Goal: Task Accomplishment & Management: Use online tool/utility

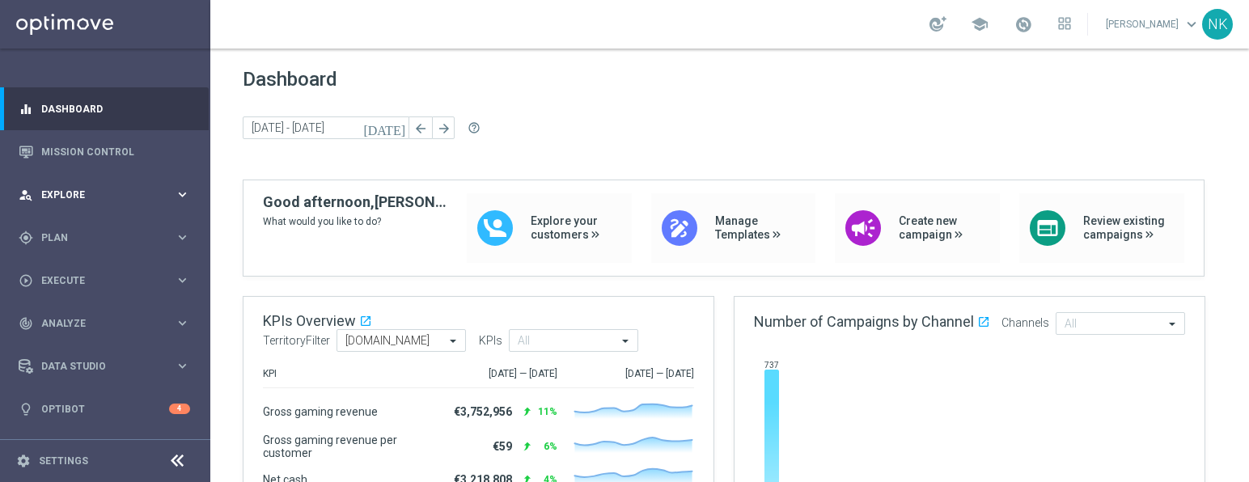
click at [100, 209] on div "person_search Explore keyboard_arrow_right" at bounding box center [104, 194] width 209 height 43
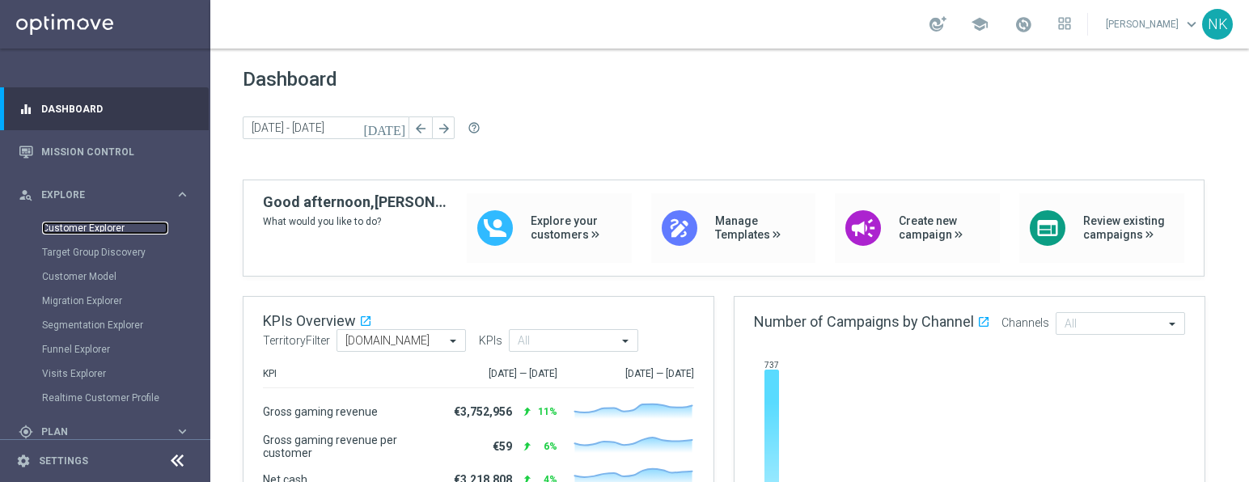
click at [100, 223] on link "Customer Explorer" at bounding box center [105, 228] width 126 height 13
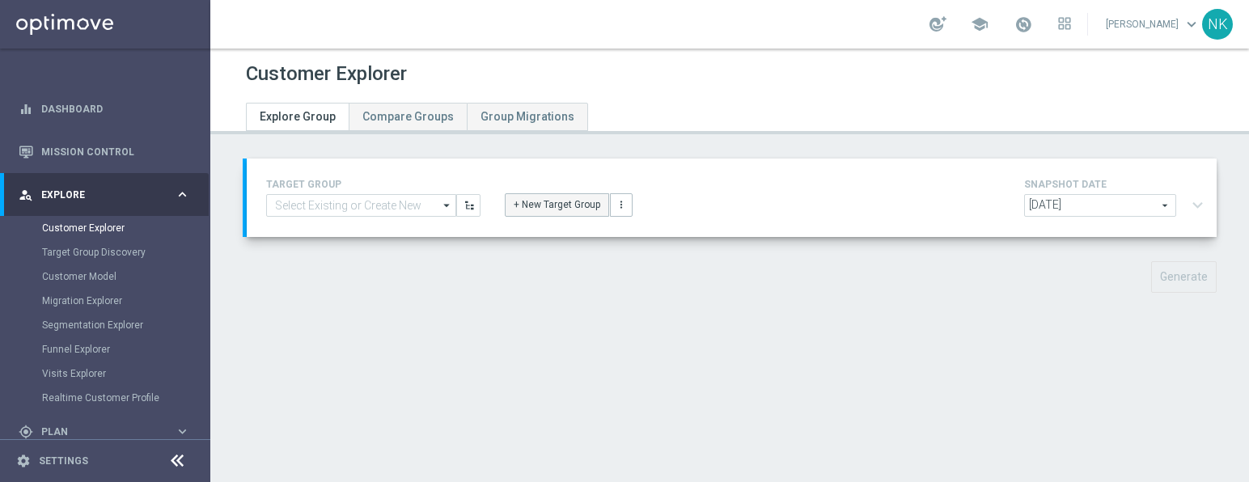
click at [544, 204] on button "+ New Target Group" at bounding box center [557, 204] width 104 height 23
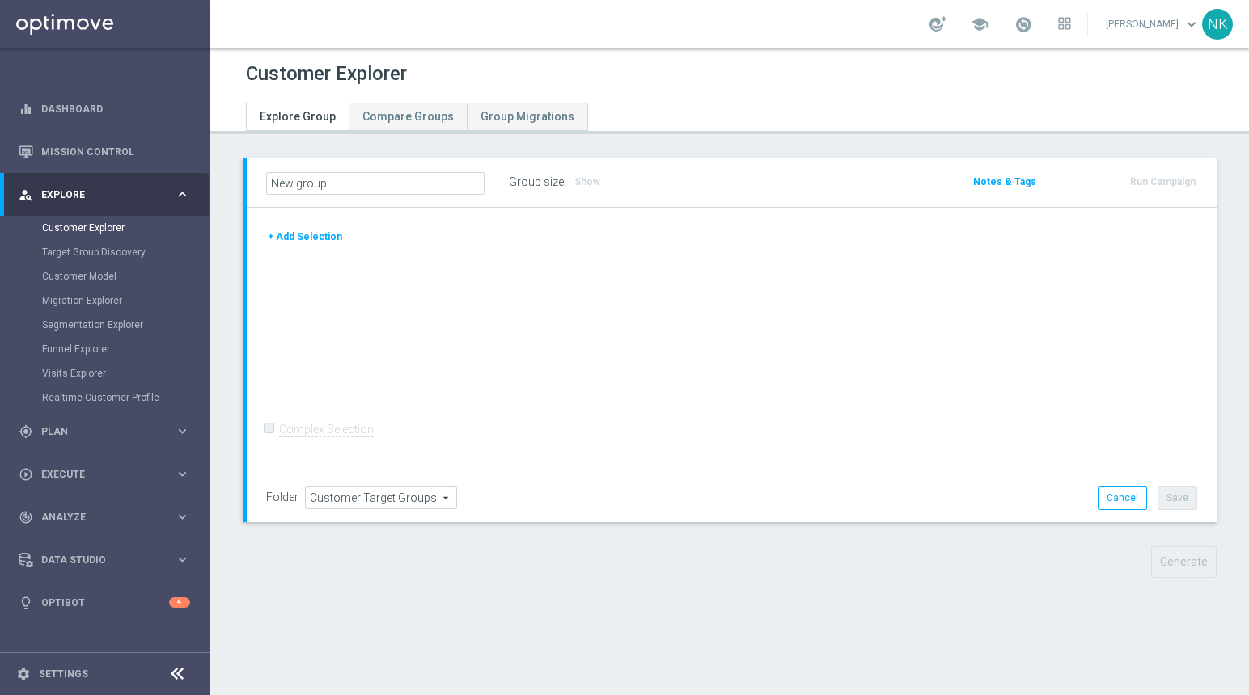
click at [316, 237] on button "+ Add Selection" at bounding box center [305, 237] width 78 height 18
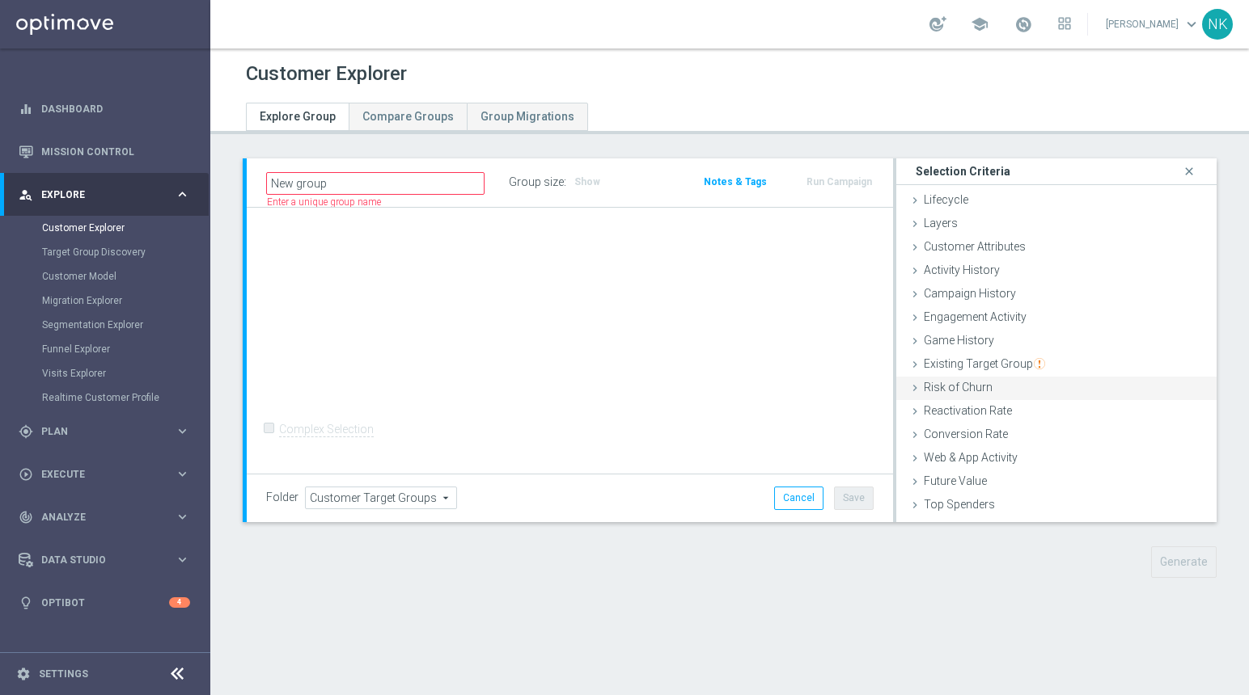
scroll to position [66, 0]
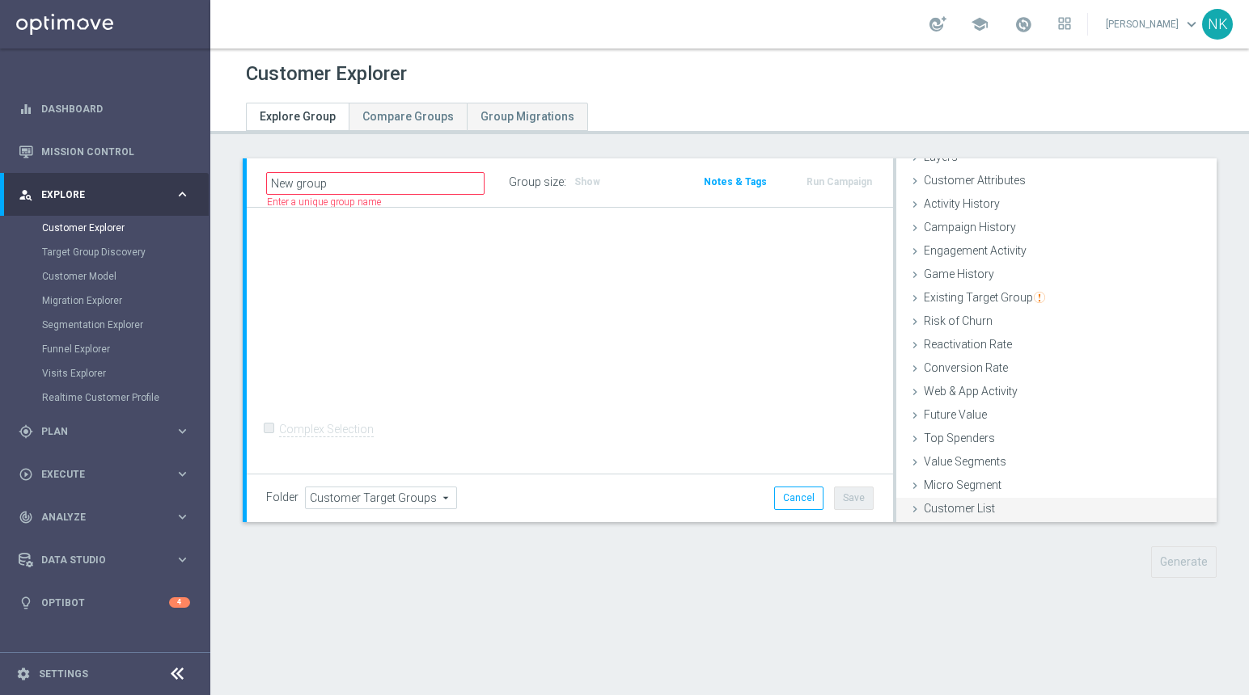
click at [958, 481] on span "Customer List" at bounding box center [959, 508] width 71 height 13
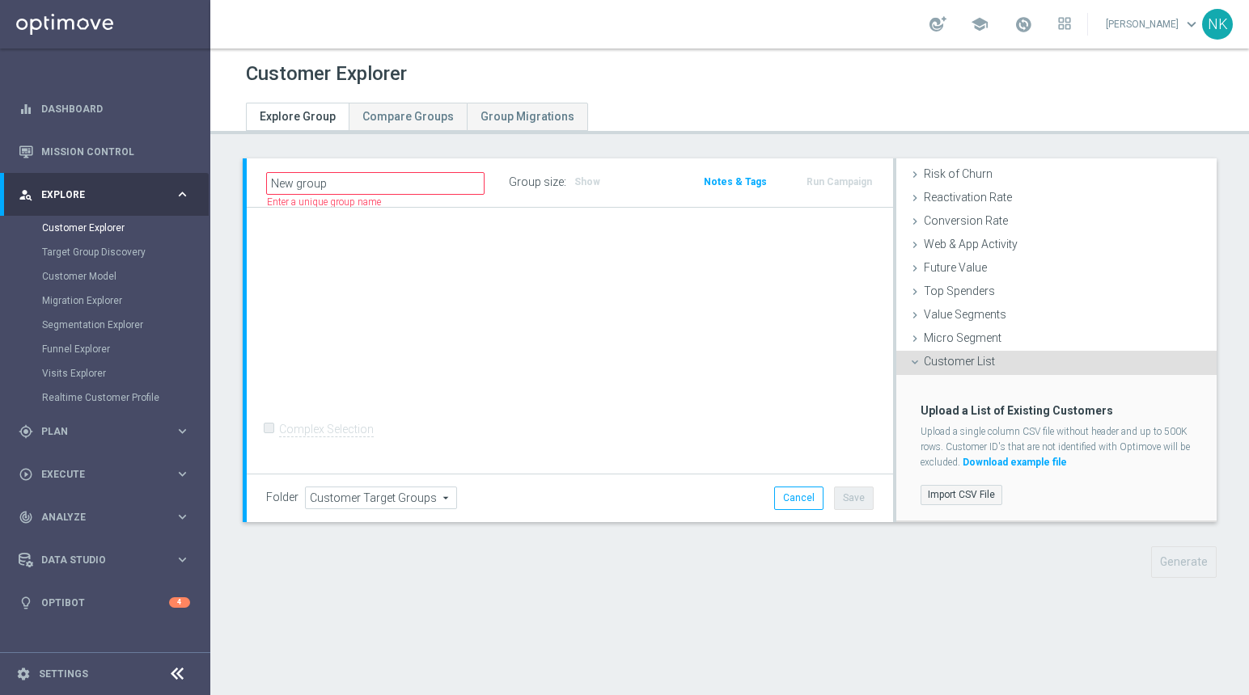
click at [959, 481] on label "Import CSV File" at bounding box center [961, 495] width 82 height 20
click at [0, 0] on input "Import CSV File" at bounding box center [0, 0] width 0 height 0
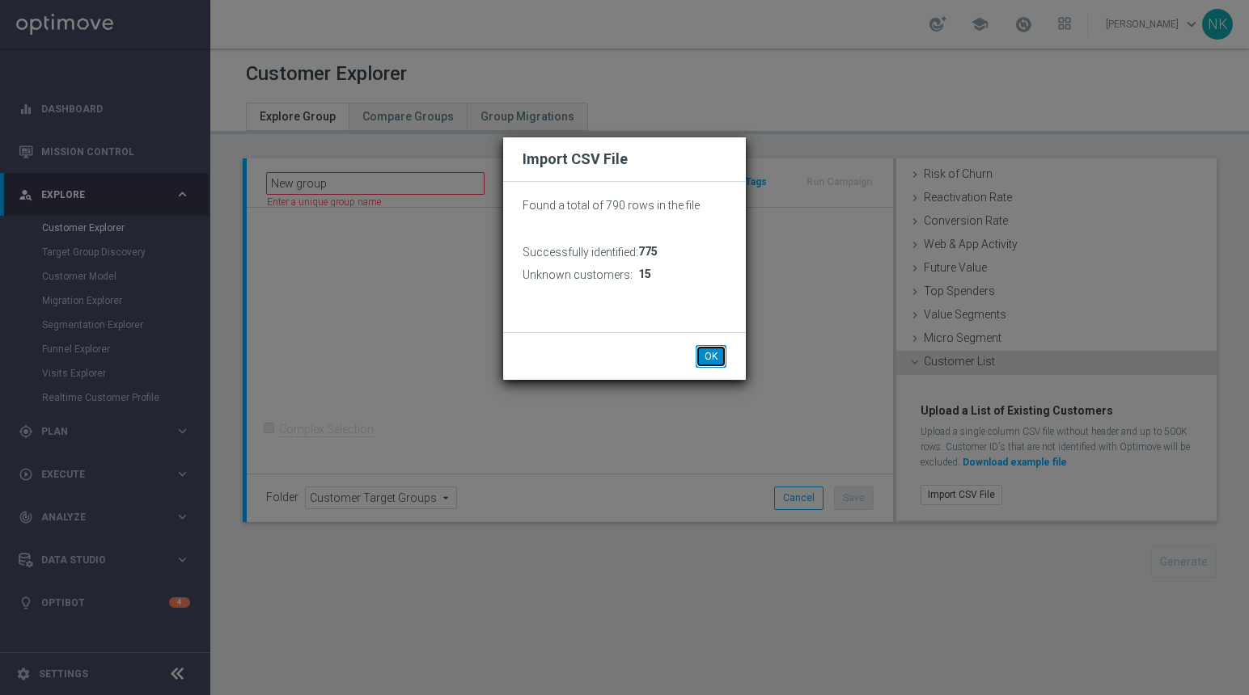
click at [714, 356] on button "OK" at bounding box center [710, 356] width 31 height 23
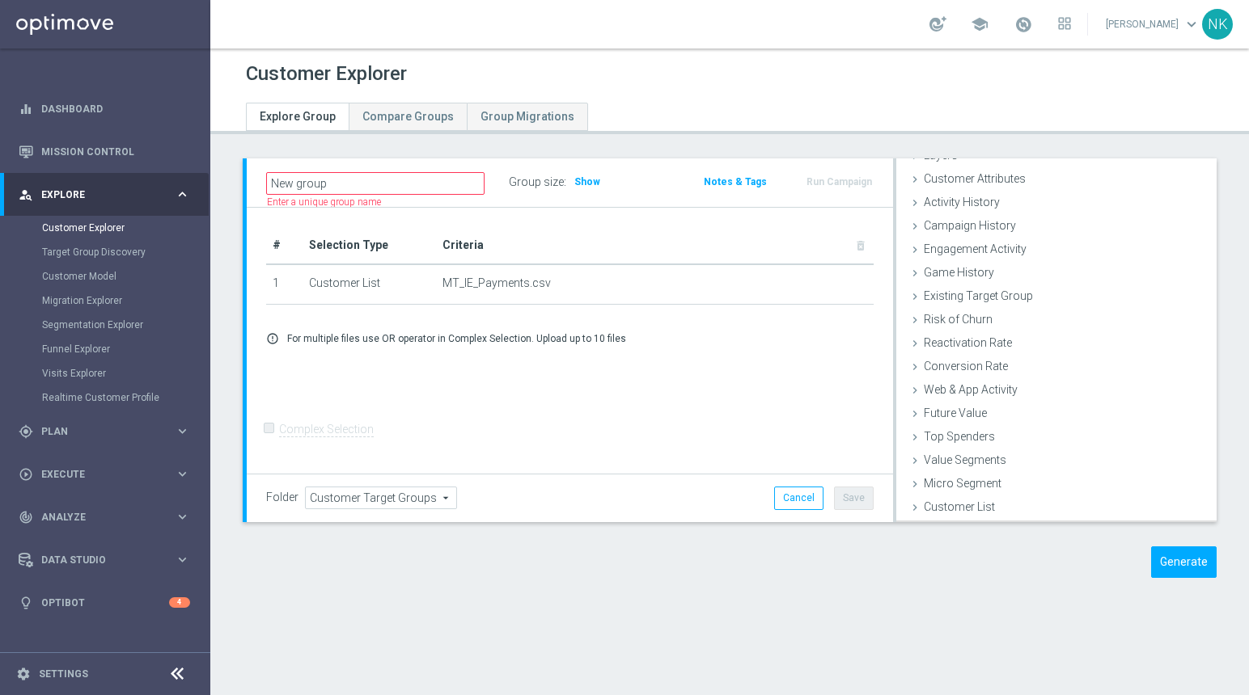
scroll to position [66, 0]
click at [1169, 481] on button "Generate" at bounding box center [1184, 563] width 66 height 32
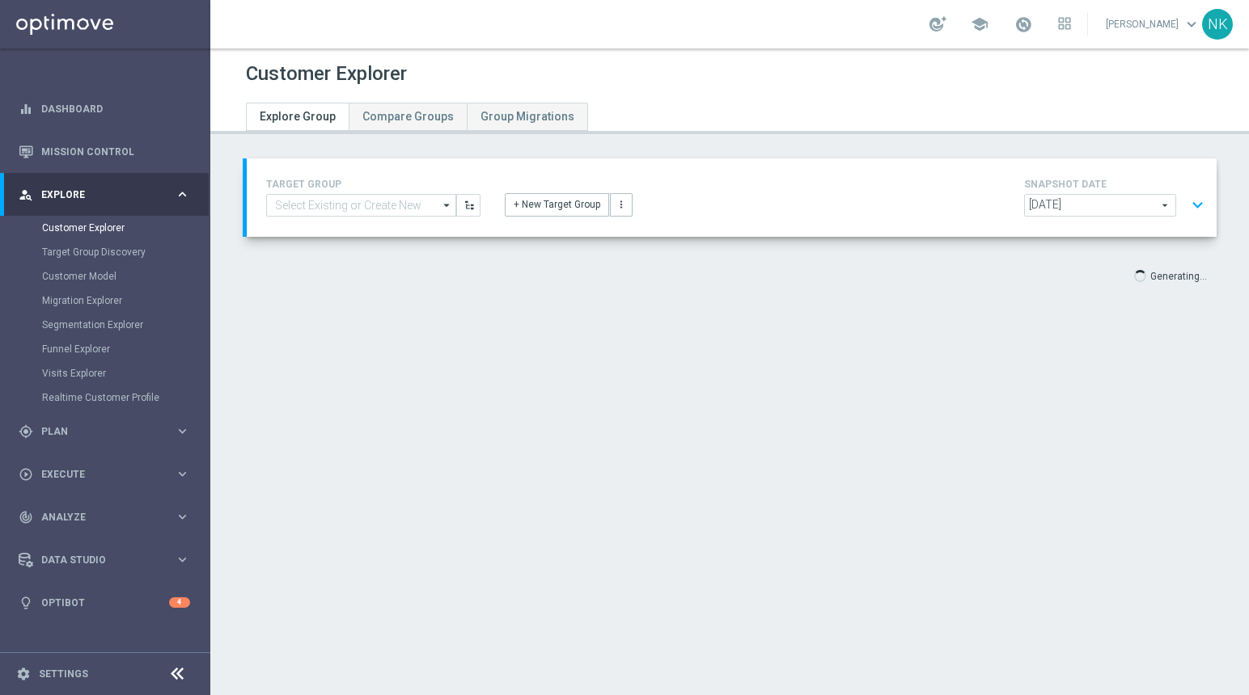
scroll to position [30, 0]
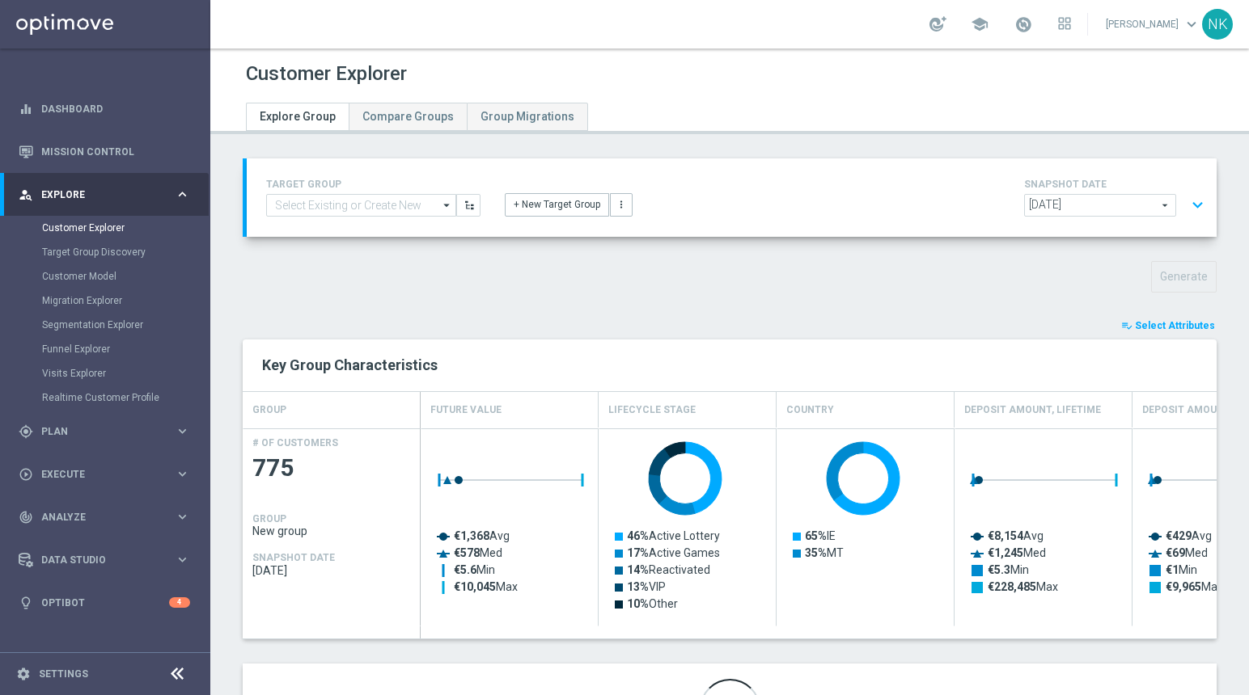
click at [1174, 326] on span "Select Attributes" at bounding box center [1175, 325] width 80 height 11
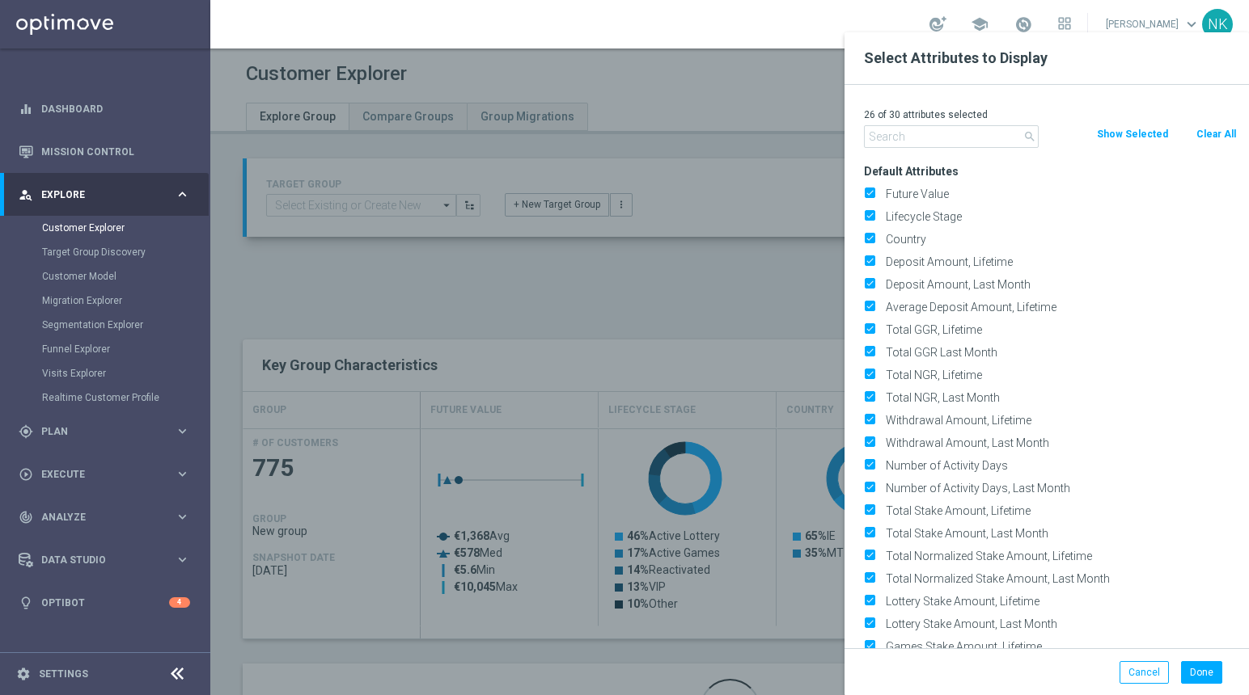
click at [1220, 136] on button "Clear All" at bounding box center [1215, 134] width 43 height 18
checkbox input "false"
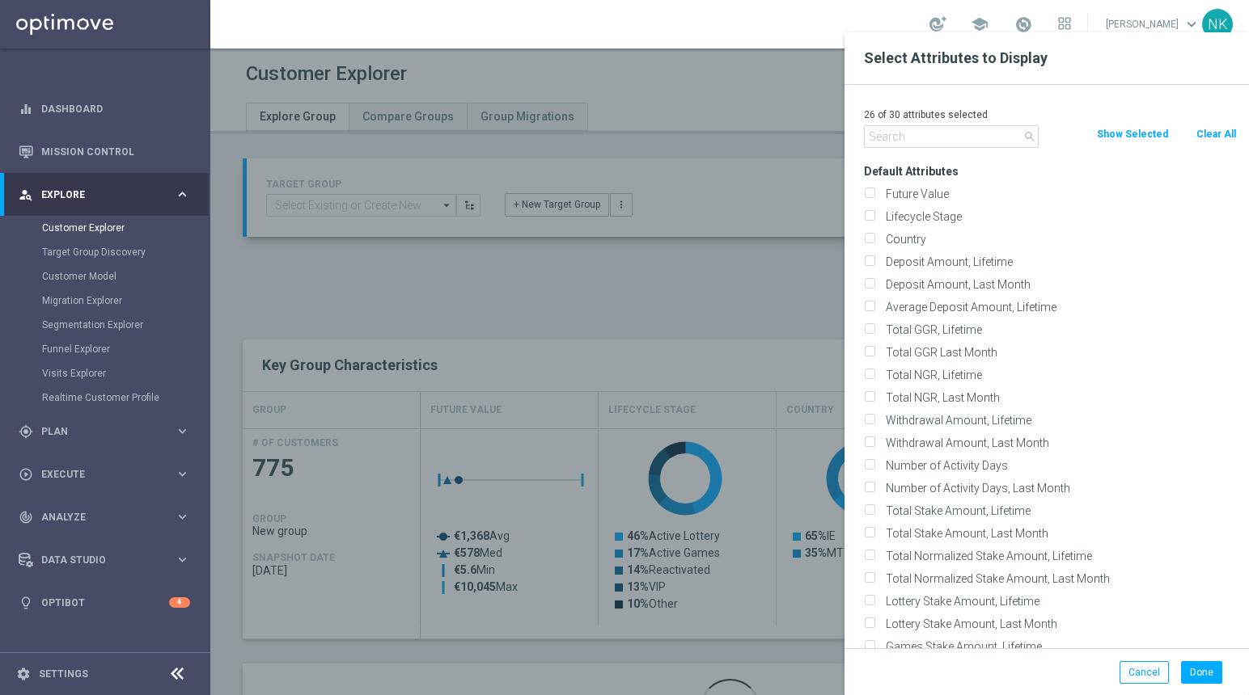
checkbox input "false"
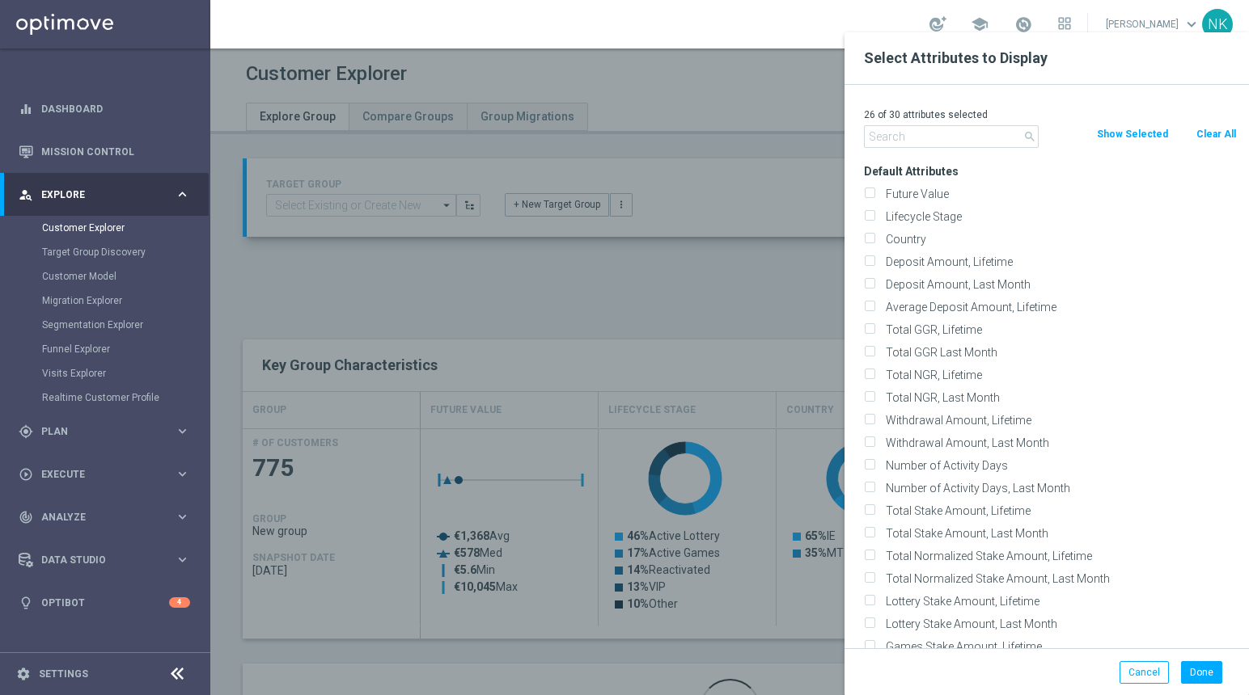
checkbox input "false"
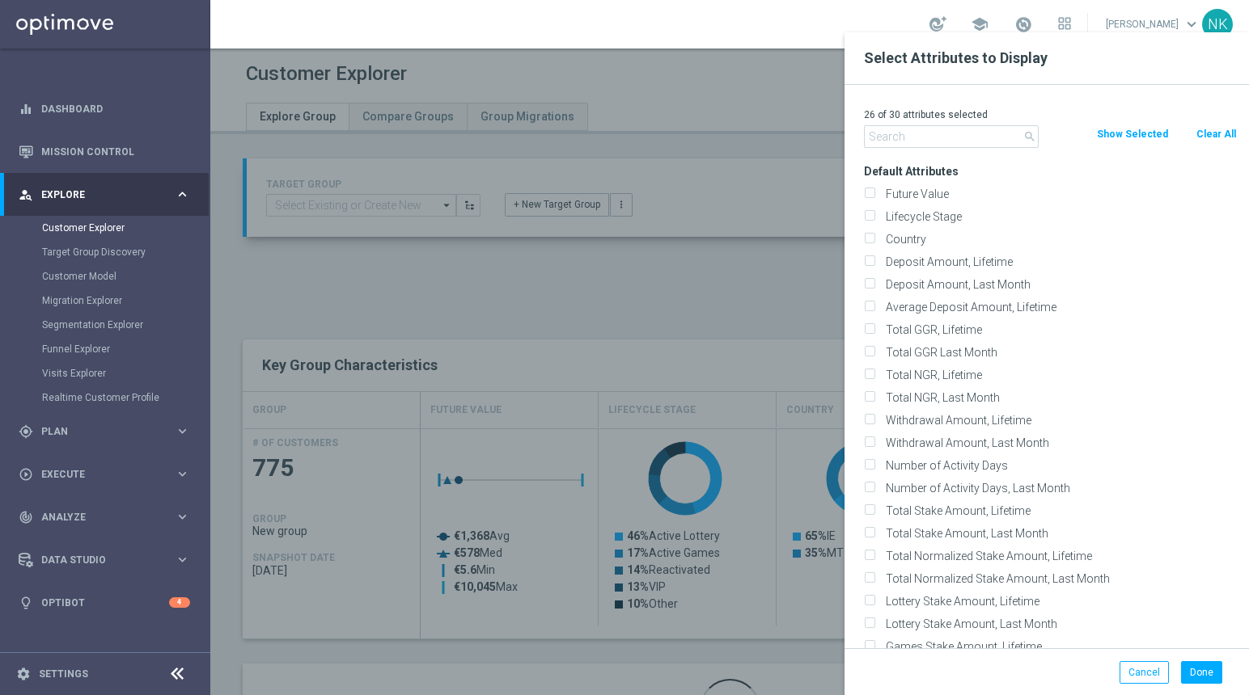
checkbox input "false"
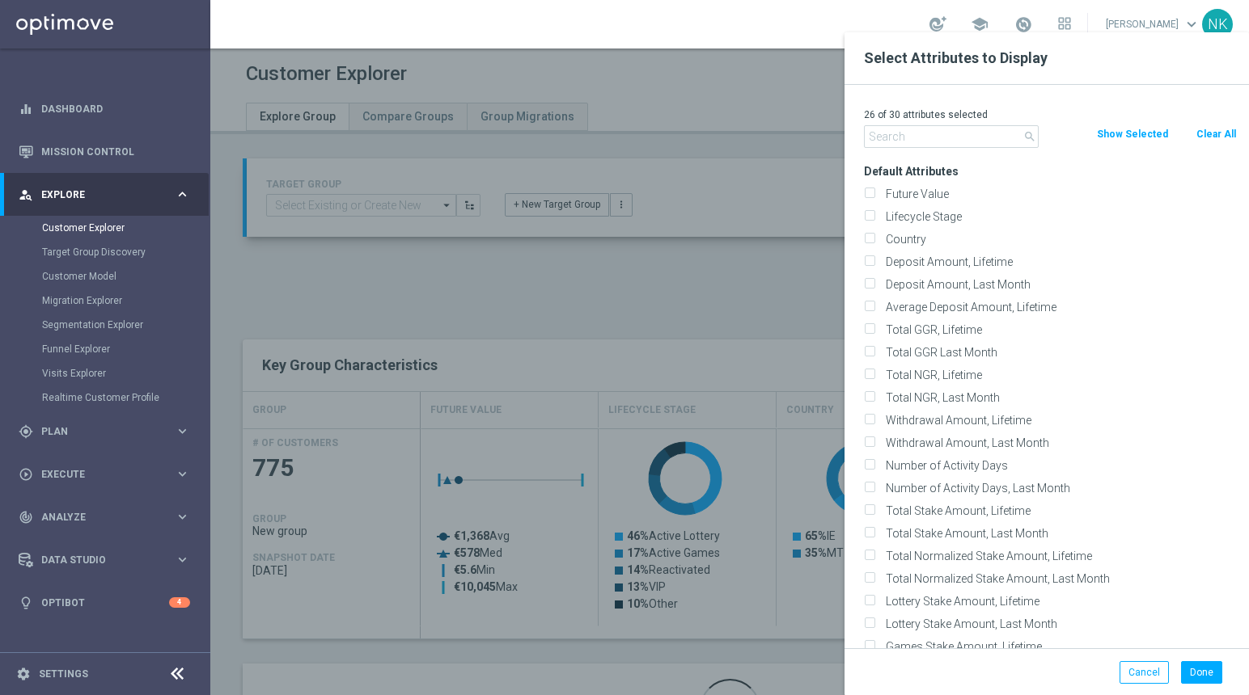
checkbox input "false"
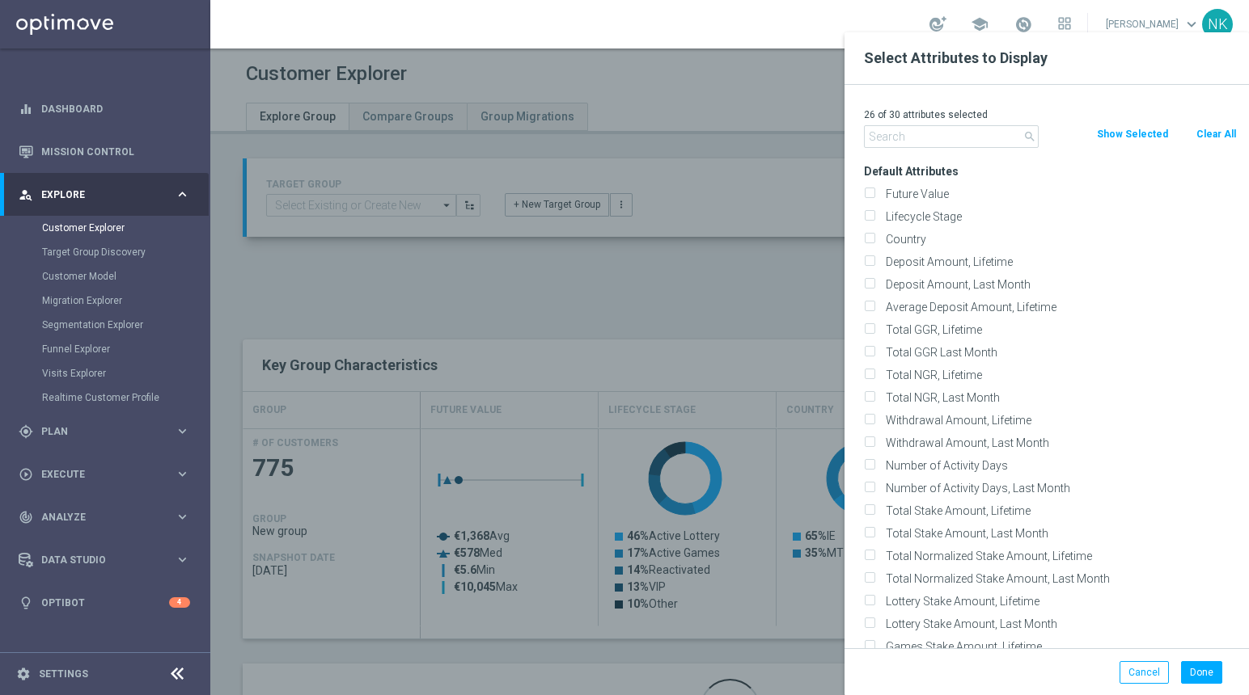
checkbox input "false"
click at [885, 129] on input "text" at bounding box center [951, 136] width 175 height 23
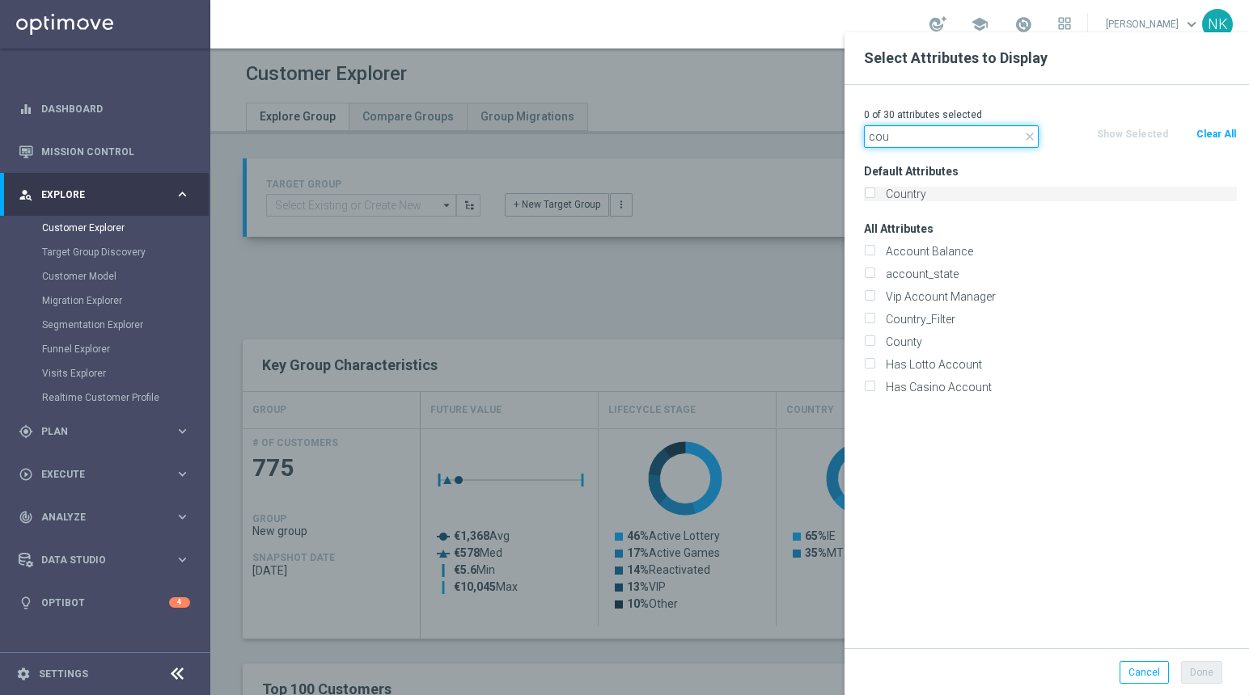
type input "cou"
click at [872, 197] on input "Country" at bounding box center [869, 196] width 11 height 11
checkbox input "true"
click at [915, 137] on input "cou" at bounding box center [951, 136] width 175 height 23
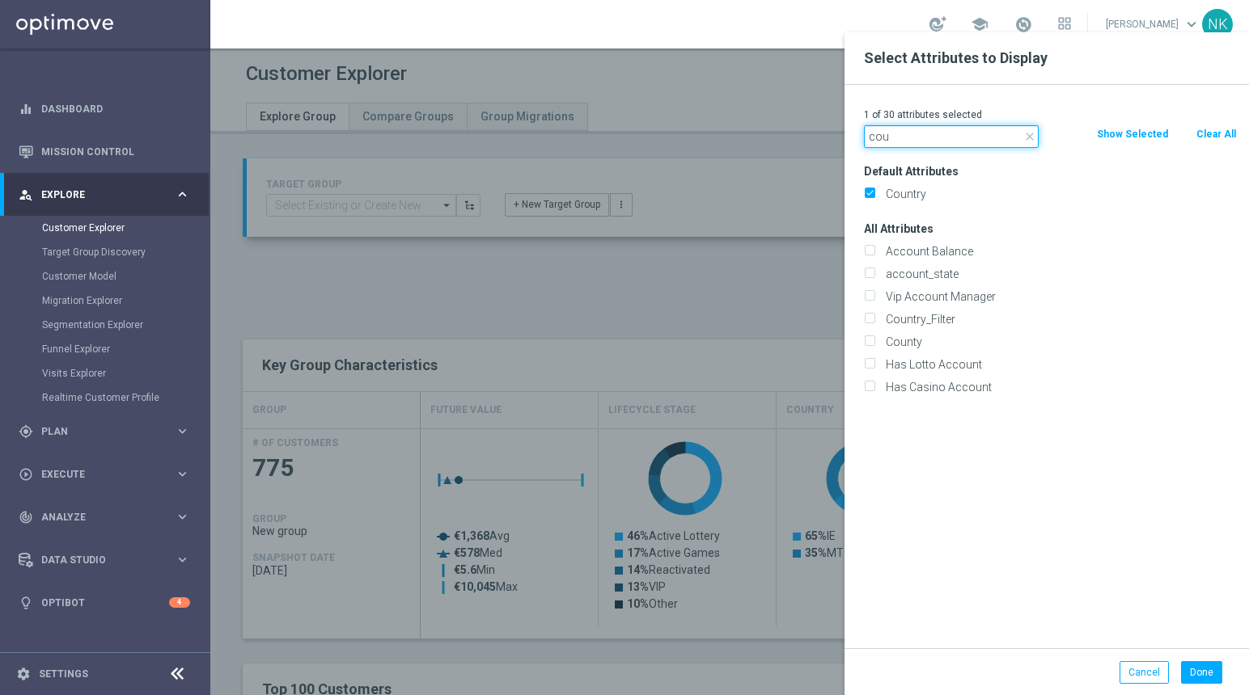
click at [915, 137] on input "cou" at bounding box center [951, 136] width 175 height 23
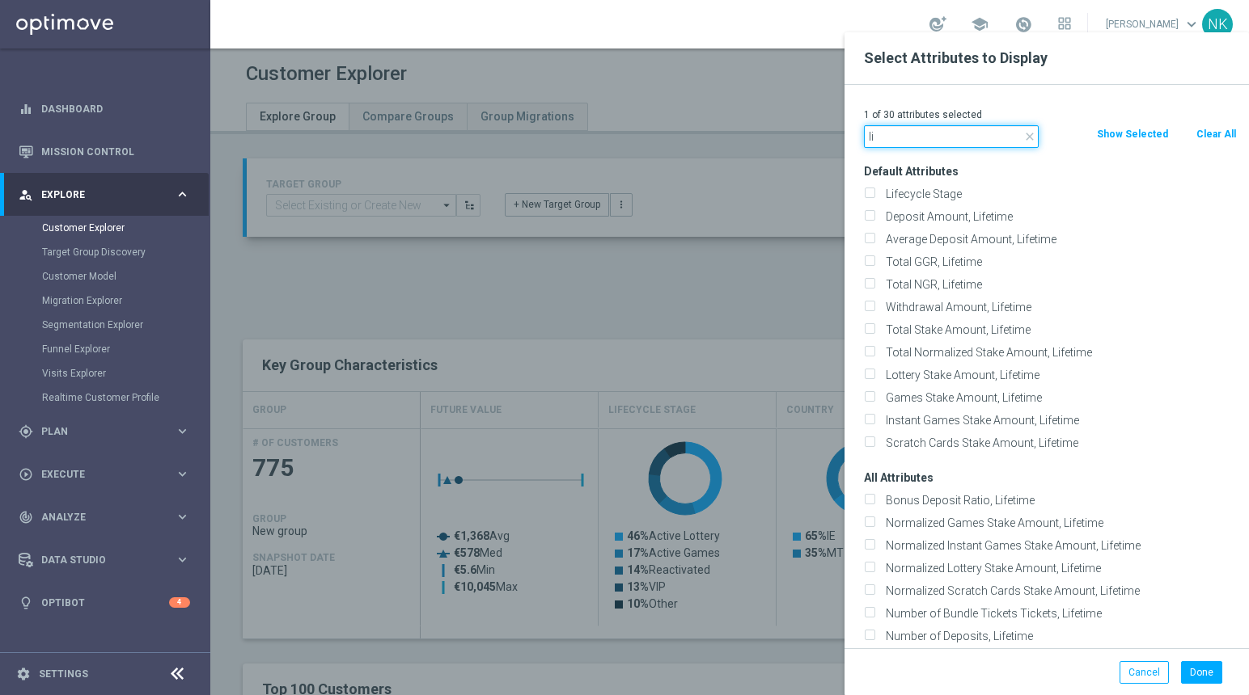
type input "l"
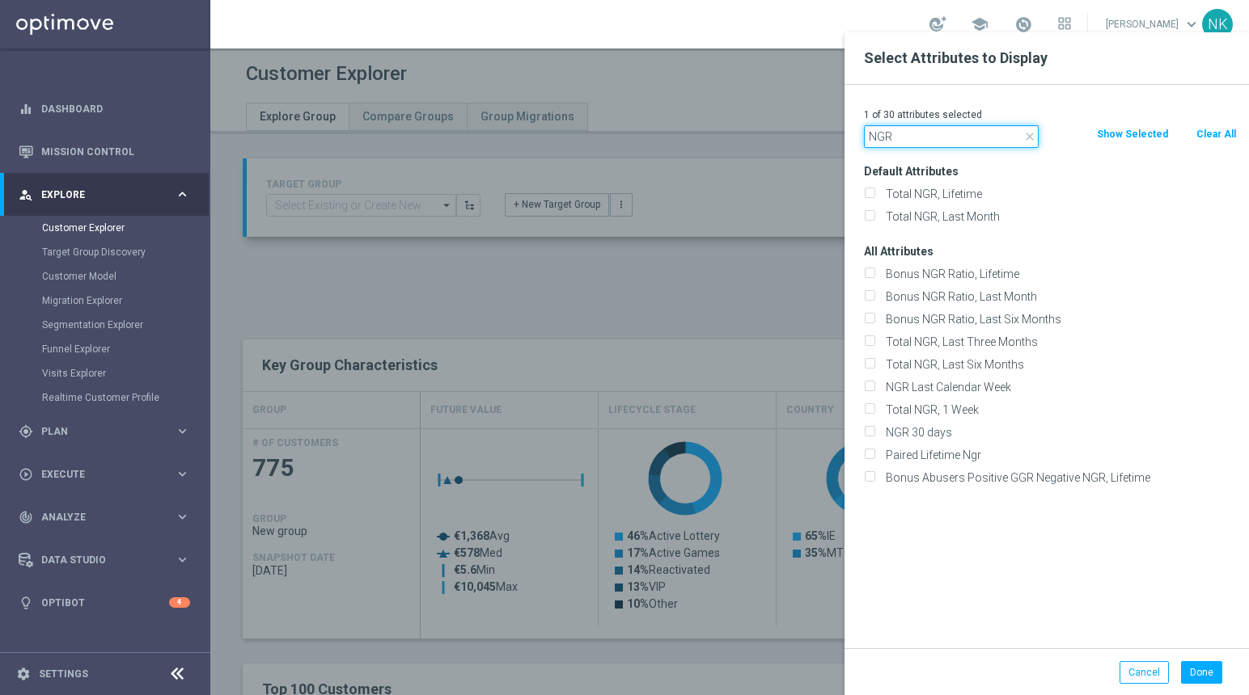
type input "NGR"
click at [924, 176] on h3 "Default Attributes" at bounding box center [1050, 171] width 373 height 15
click at [916, 193] on label "Total NGR, Lifetime" at bounding box center [1058, 194] width 357 height 15
click at [874, 193] on input "Total NGR, Lifetime" at bounding box center [869, 196] width 11 height 11
checkbox input "true"
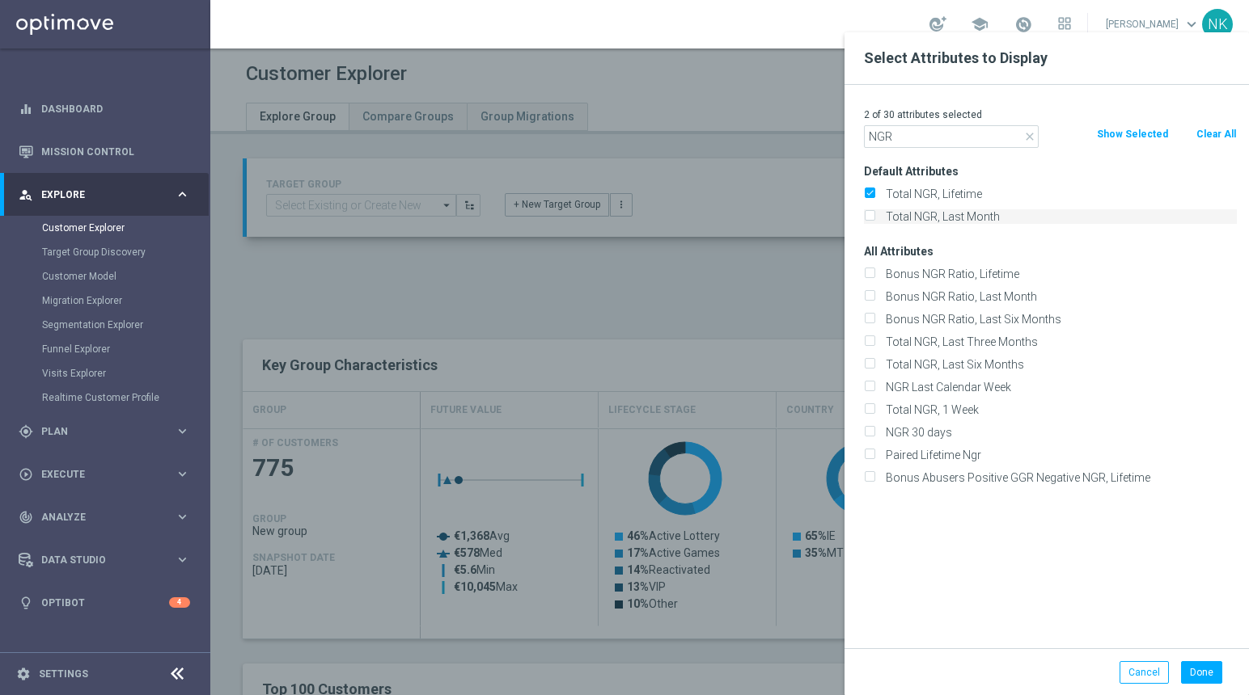
click at [924, 222] on label "Total NGR, Last Month" at bounding box center [1058, 216] width 357 height 15
click at [874, 222] on input "Total NGR, Last Month" at bounding box center [869, 219] width 11 height 11
checkbox input "true"
click at [920, 138] on input "NGR" at bounding box center [951, 136] width 175 height 23
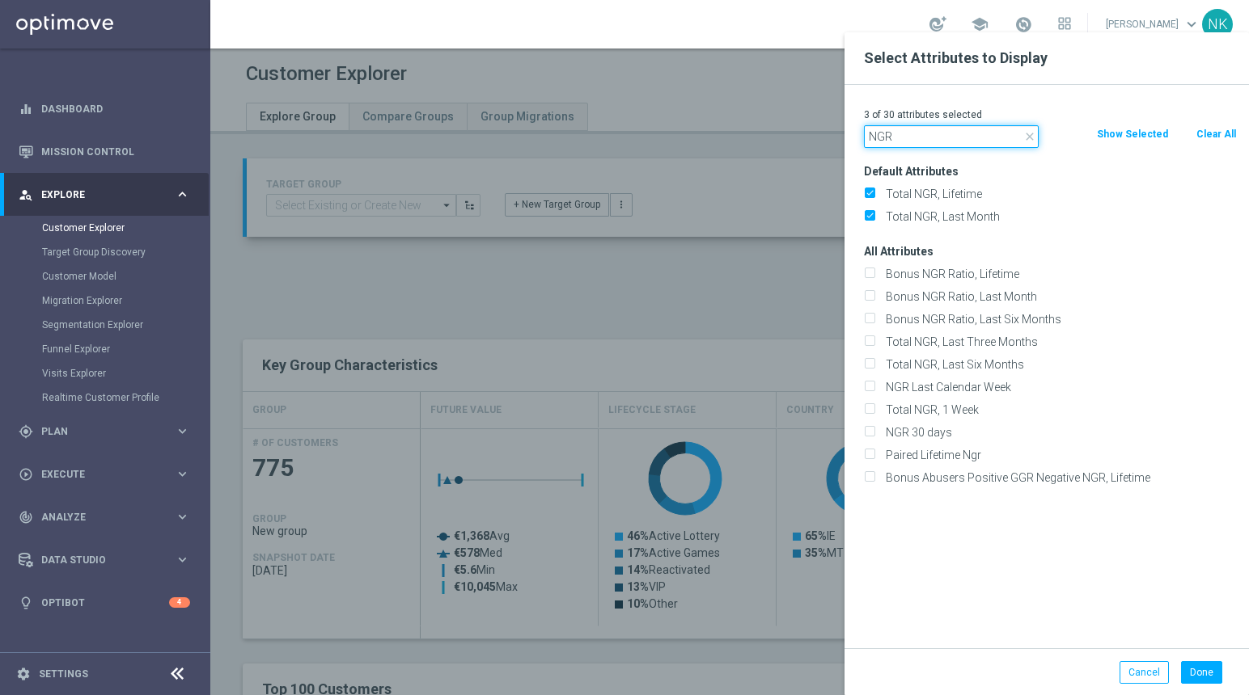
click at [920, 138] on input "NGR" at bounding box center [951, 136] width 175 height 23
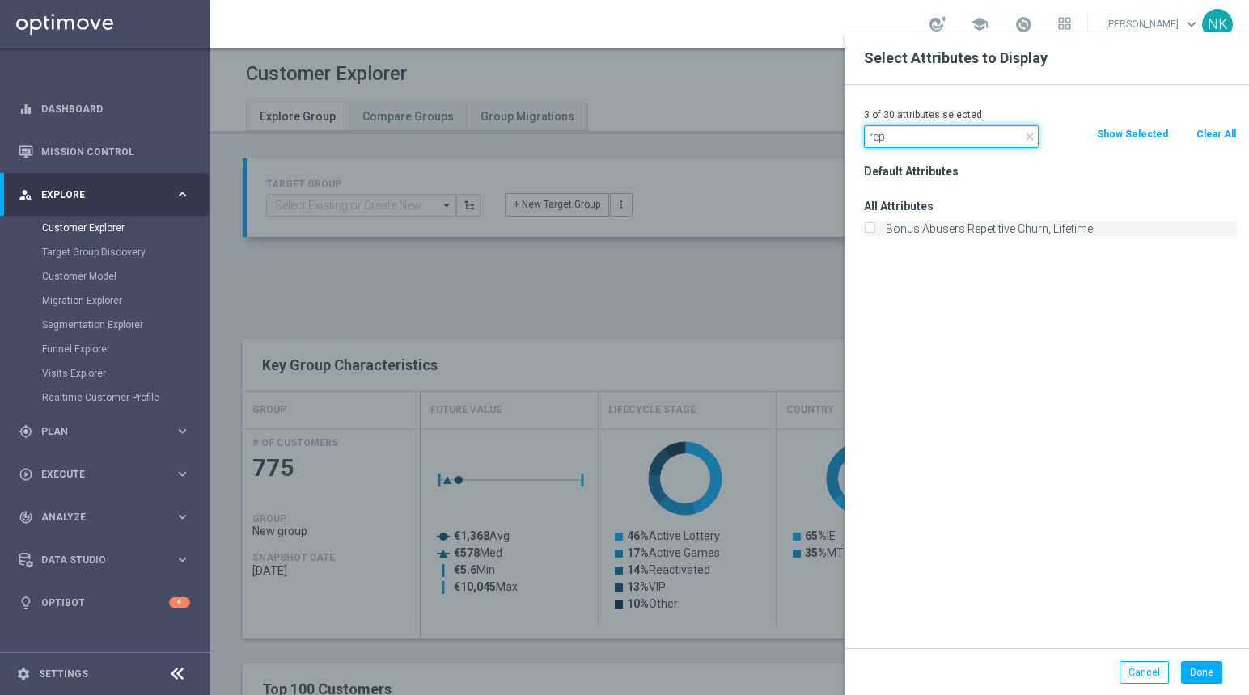
type input "rep"
click at [959, 230] on label "Bonus Abusers Repetitive Churn, Lifetime" at bounding box center [1058, 229] width 357 height 15
click at [874, 230] on input "Bonus Abusers Repetitive Churn, Lifetime" at bounding box center [869, 231] width 11 height 11
checkbox input "true"
click at [1195, 481] on button "Done" at bounding box center [1201, 673] width 41 height 23
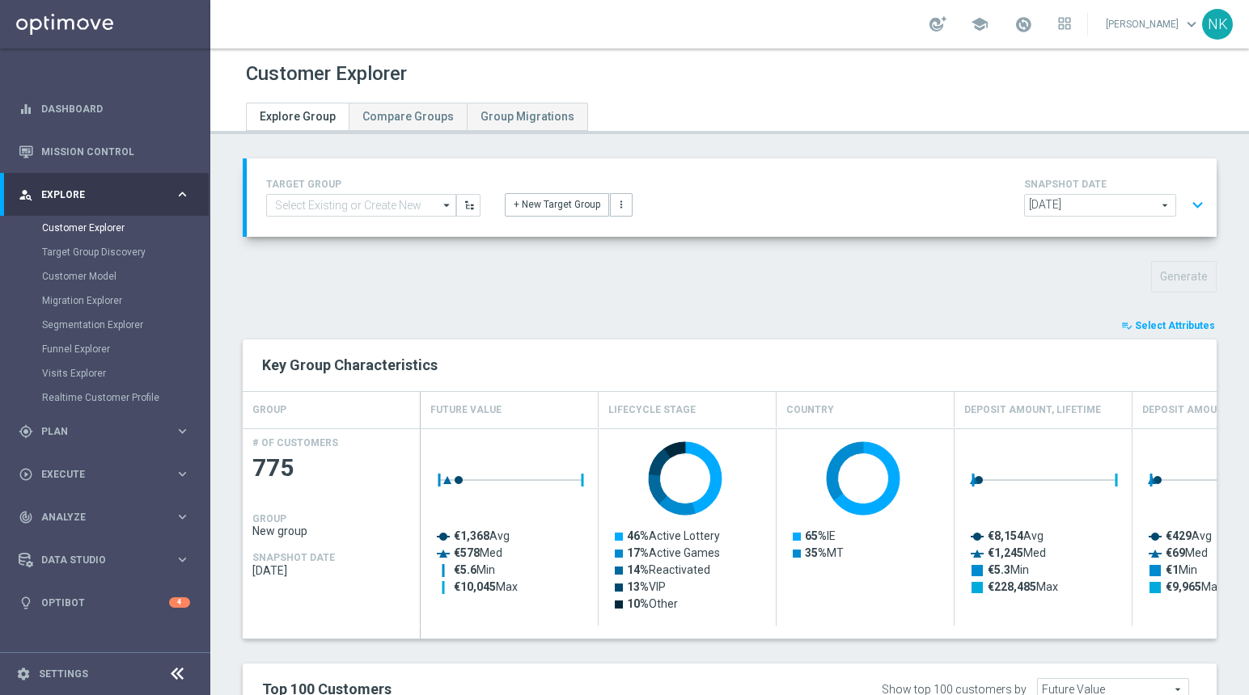
type input "Search"
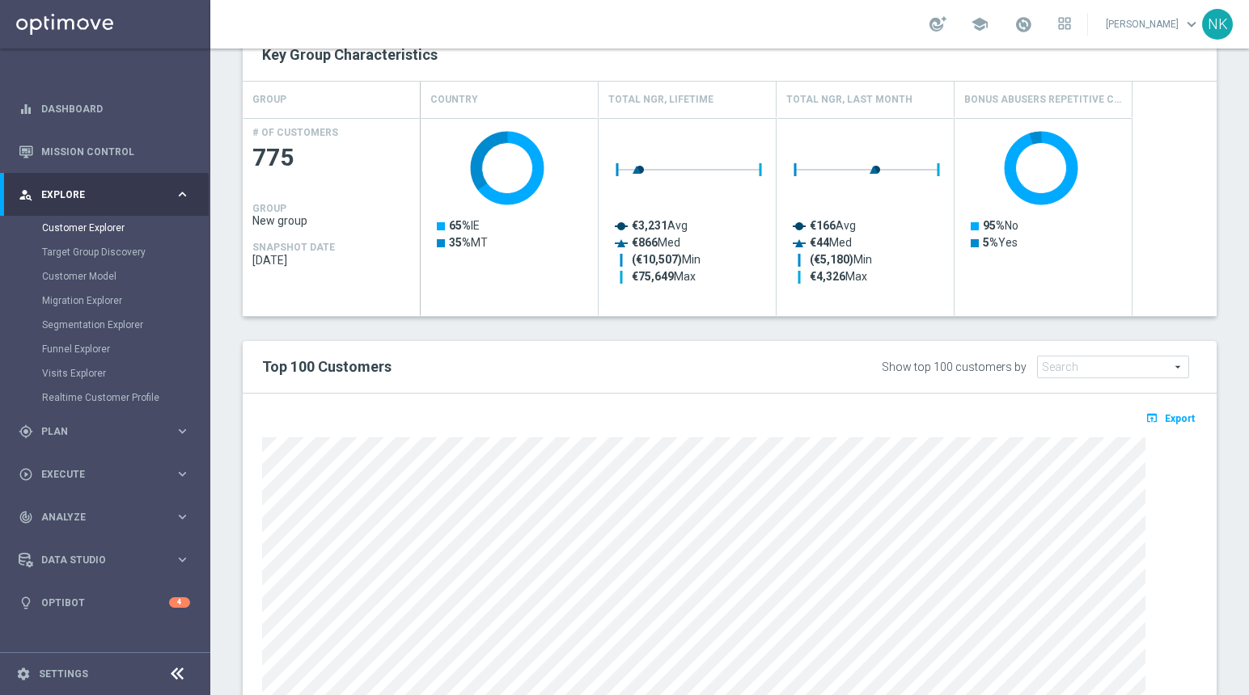
scroll to position [341, 0]
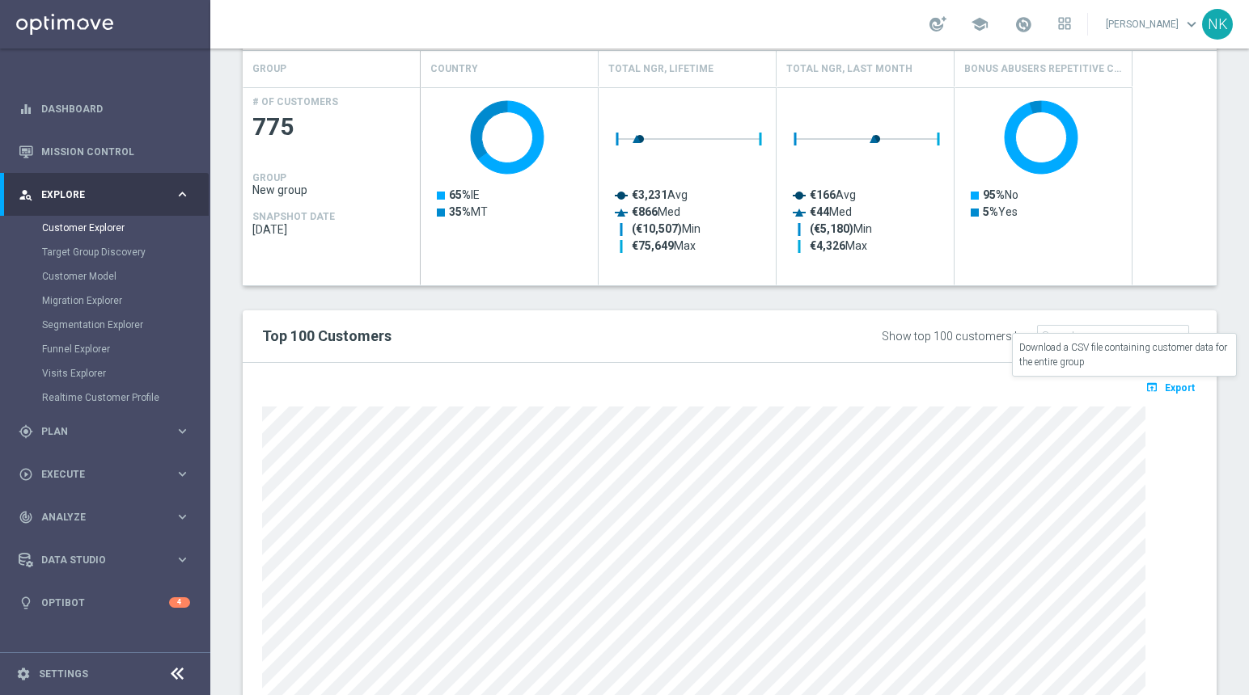
click at [1170, 388] on span "Export" at bounding box center [1180, 388] width 30 height 11
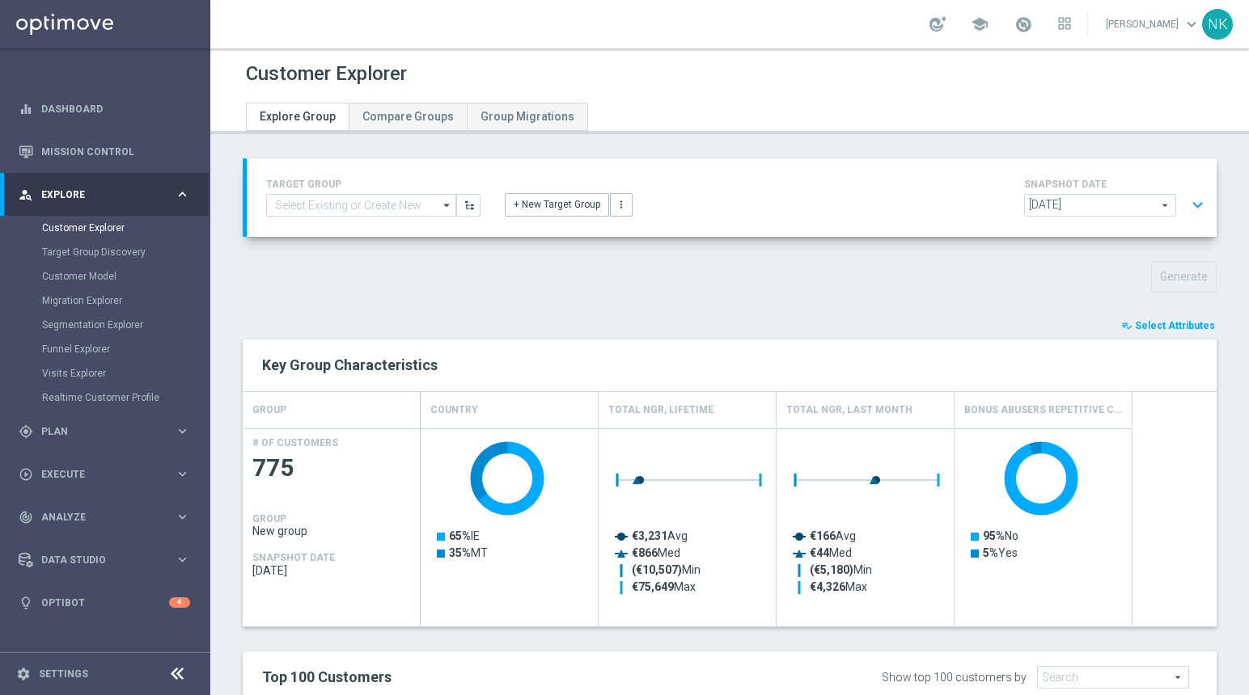
click at [1194, 210] on button "expand_more" at bounding box center [1197, 205] width 23 height 31
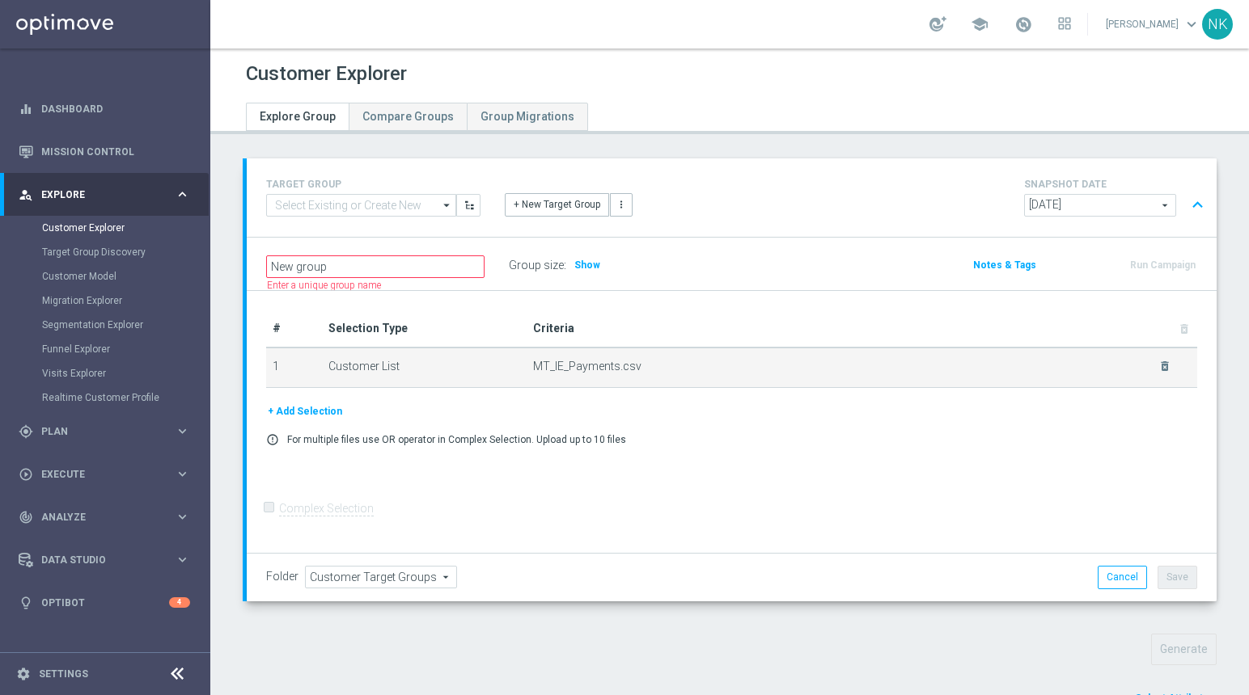
click at [1156, 374] on td "MT_IE_Payments.csv delete_forever" at bounding box center [861, 368] width 670 height 40
click at [1158, 364] on icon "delete_forever" at bounding box center [1164, 366] width 13 height 13
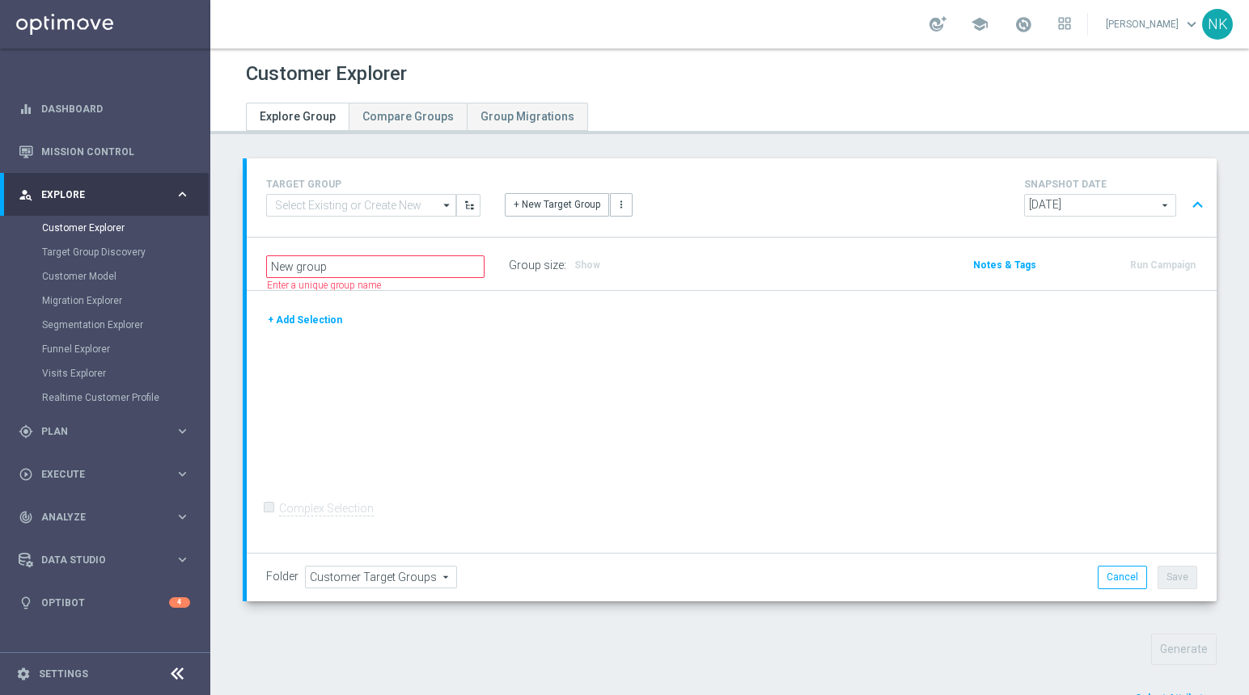
click at [318, 322] on button "+ Add Selection" at bounding box center [305, 320] width 78 height 18
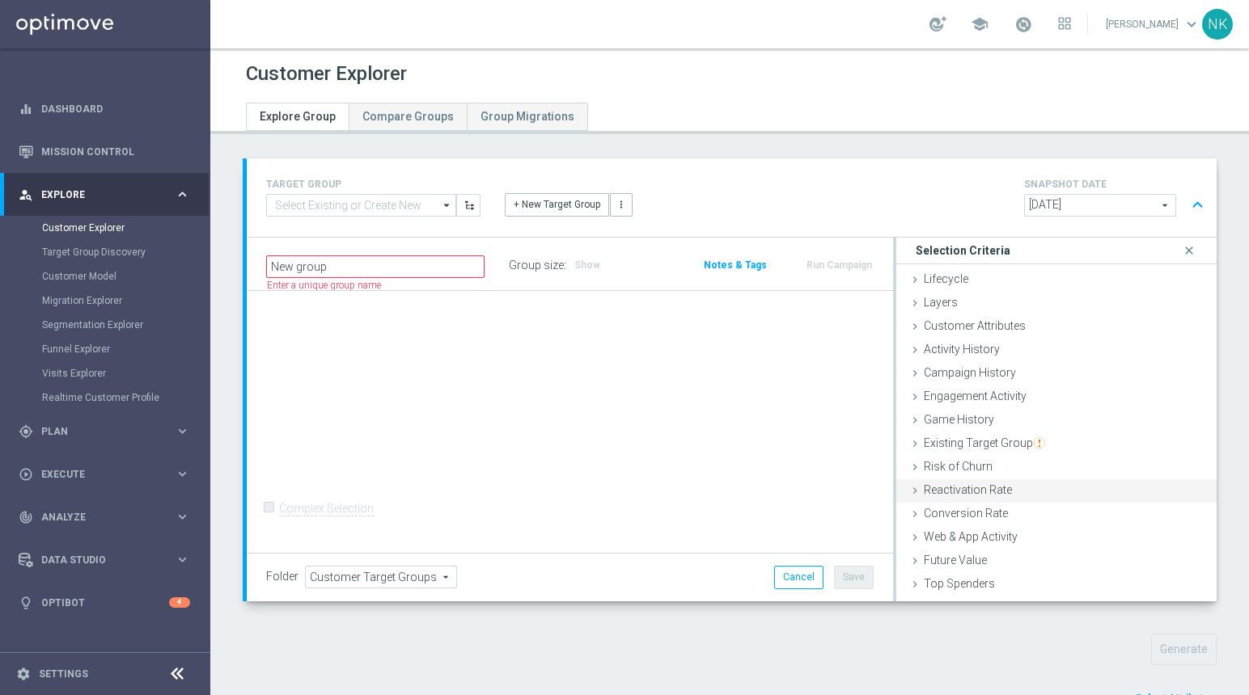
scroll to position [66, 0]
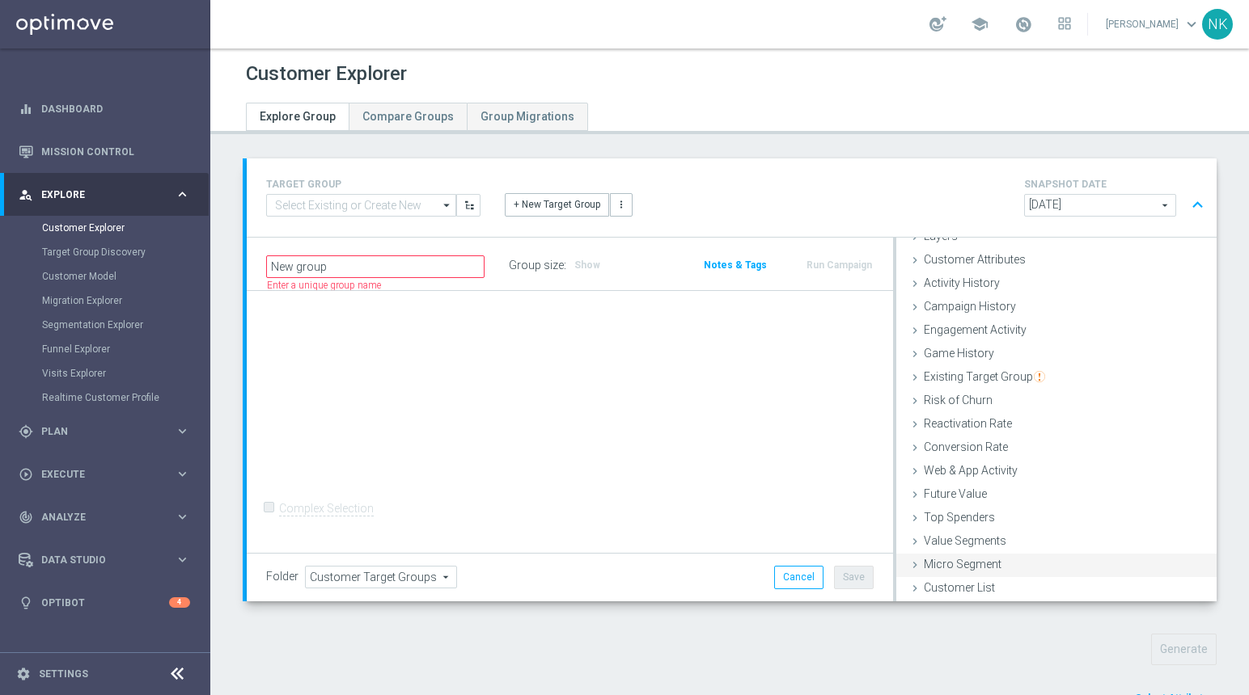
click at [973, 481] on span "Micro Segment" at bounding box center [963, 564] width 78 height 13
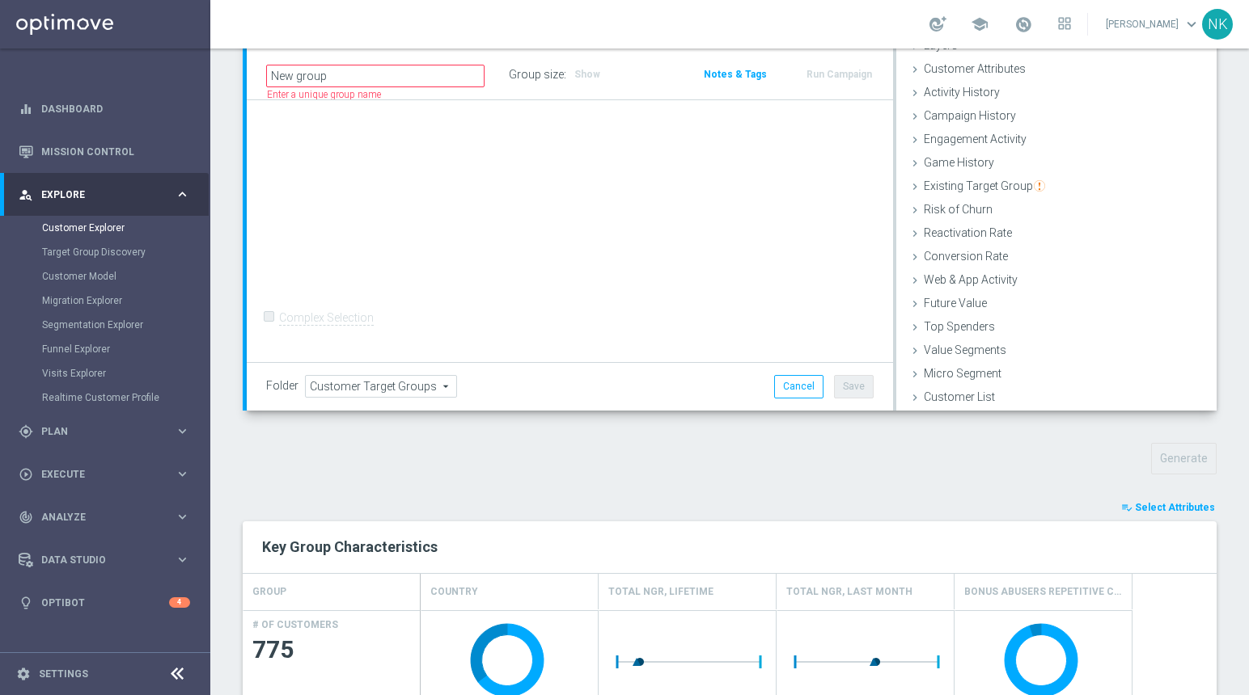
scroll to position [192, 0]
click at [958, 394] on span "Customer List" at bounding box center [959, 395] width 71 height 13
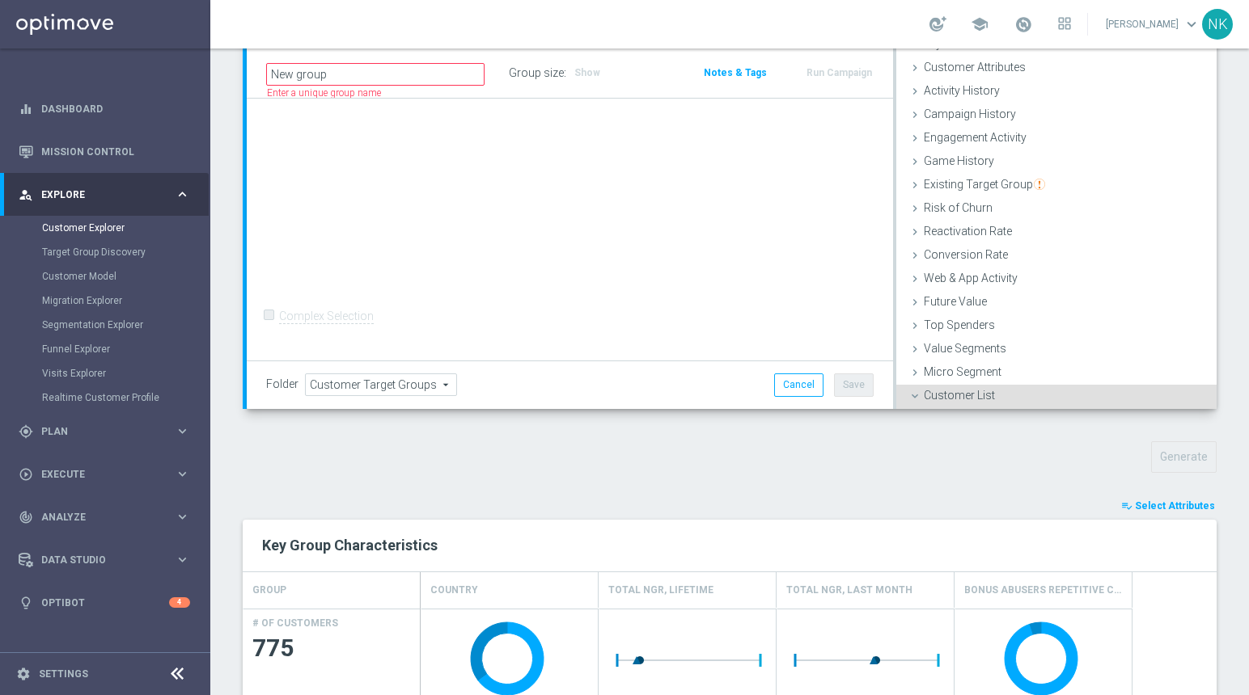
scroll to position [214, 0]
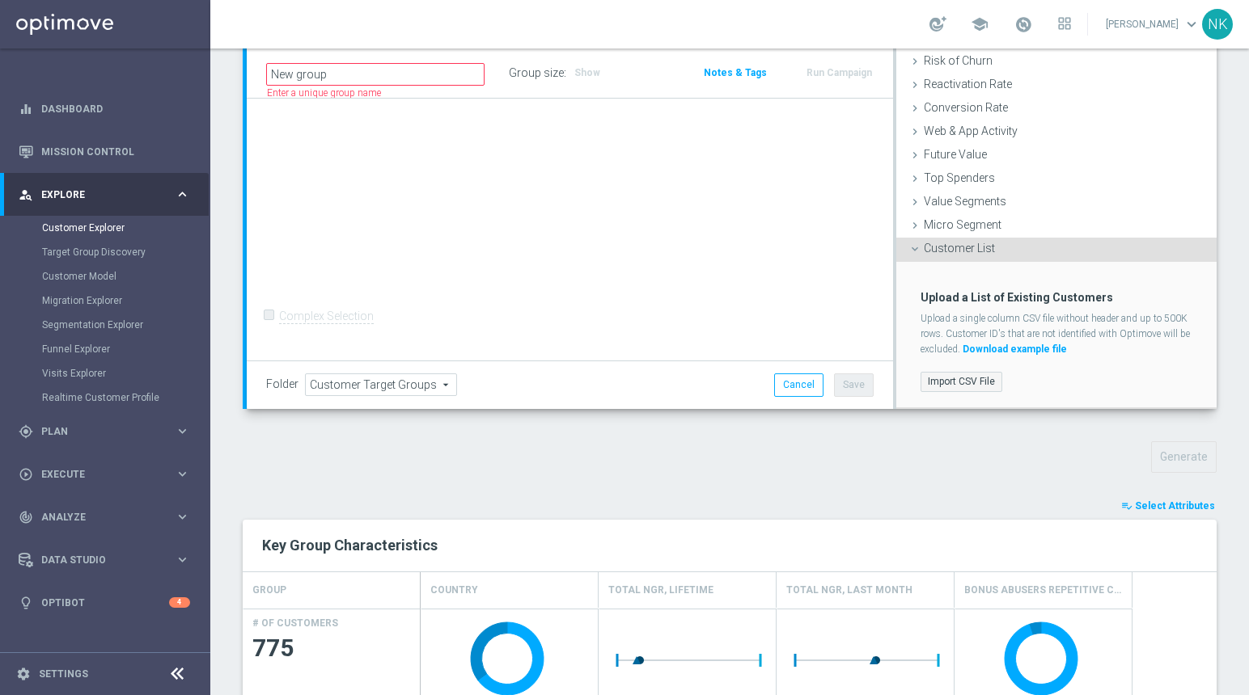
click at [962, 380] on label "Import CSV File" at bounding box center [961, 382] width 82 height 20
click at [0, 0] on input "Import CSV File" at bounding box center [0, 0] width 0 height 0
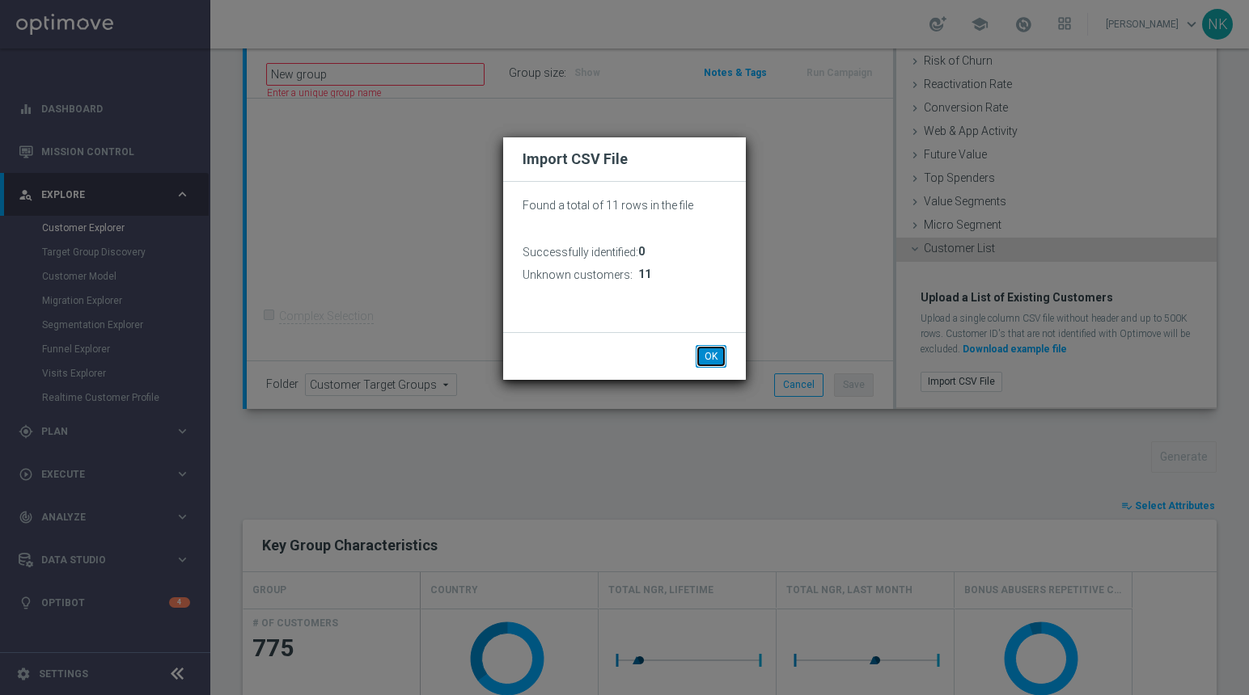
click at [711, 354] on button "OK" at bounding box center [710, 356] width 31 height 23
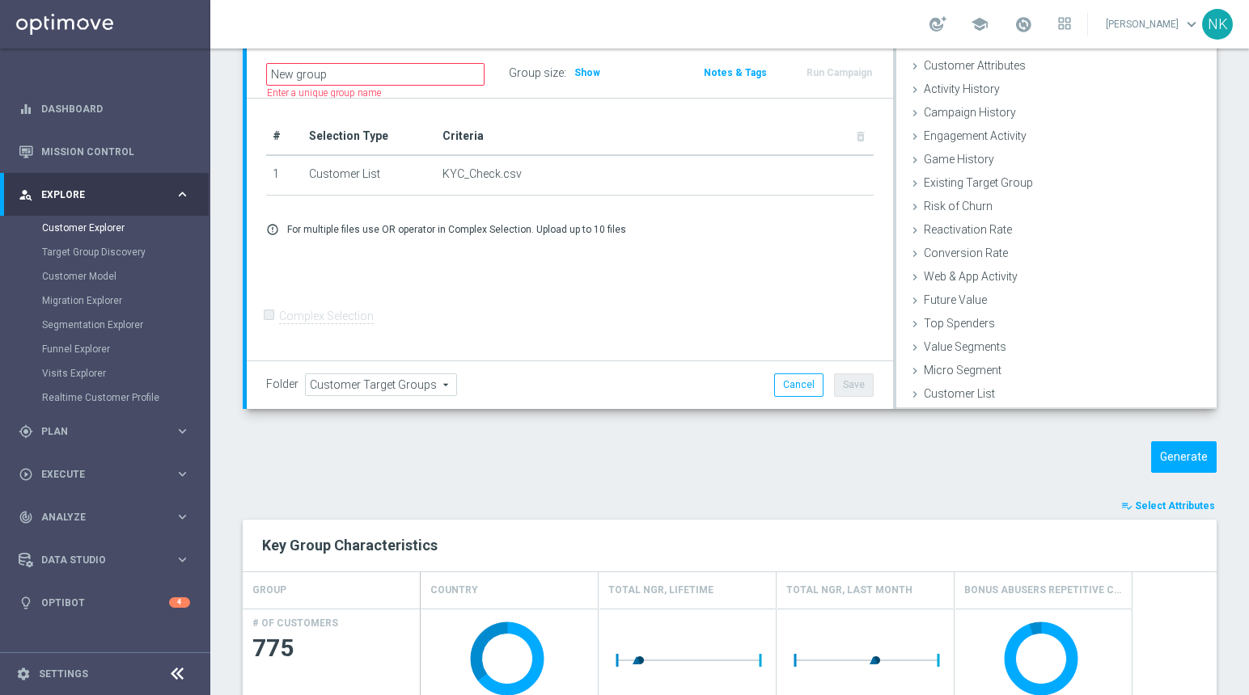
scroll to position [66, 0]
